Goal: Transaction & Acquisition: Purchase product/service

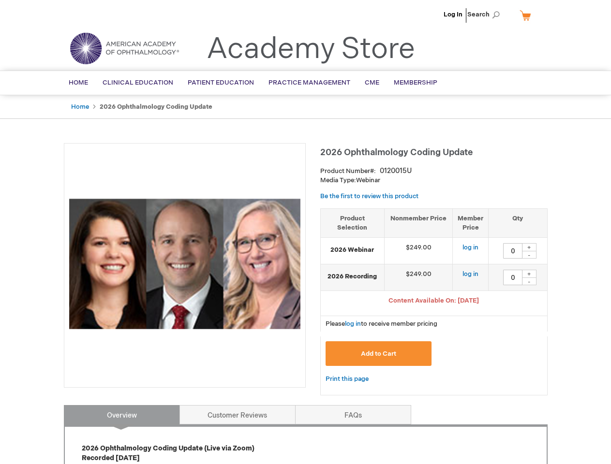
click at [305, 232] on div at bounding box center [185, 265] width 242 height 245
click at [486, 15] on span "Search" at bounding box center [485, 14] width 37 height 19
click at [434, 302] on span "Content Available On: [DATE]" at bounding box center [433, 301] width 90 height 8
click at [529, 247] on div "+" at bounding box center [529, 247] width 15 height 8
click at [529, 255] on div "-" at bounding box center [529, 255] width 15 height 8
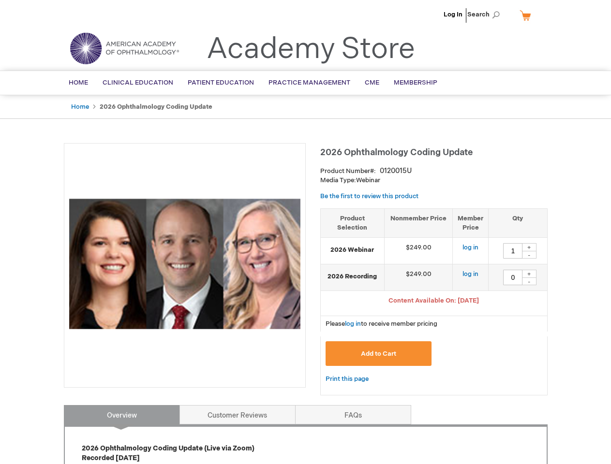
type input "0"
click at [529, 274] on div "+" at bounding box center [529, 274] width 15 height 8
click at [529, 281] on div "-" at bounding box center [529, 282] width 15 height 8
type input "0"
